Goal: Information Seeking & Learning: Find specific fact

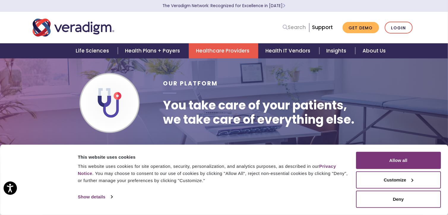
click at [302, 28] on link "Search" at bounding box center [294, 27] width 23 height 8
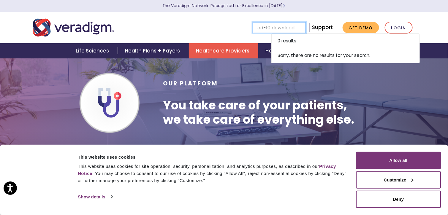
type input "icd-10 download"
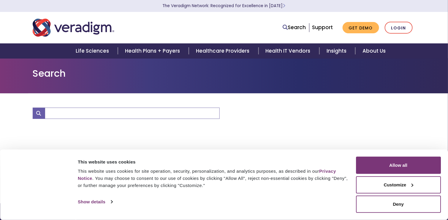
type input "icd-10 download"
